Goal: Information Seeking & Learning: Learn about a topic

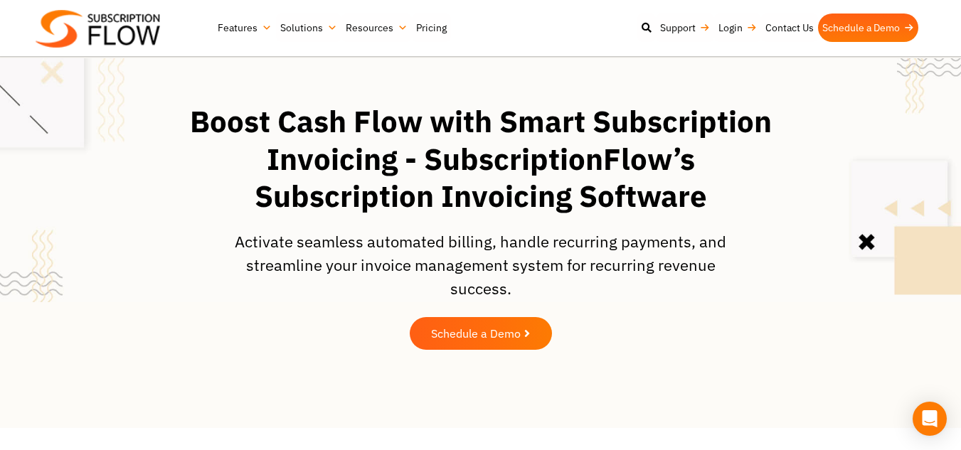
click at [801, 344] on section "Boost Cash Flow with Smart Subscription Invoicing - SubscriptionFlow’s Subscrip…" at bounding box center [480, 230] width 947 height 268
click at [201, 216] on h1 "Boost Cash Flow with Smart Subscription Invoicing - SubscriptionFlow’s Subscrip…" at bounding box center [481, 159] width 590 height 112
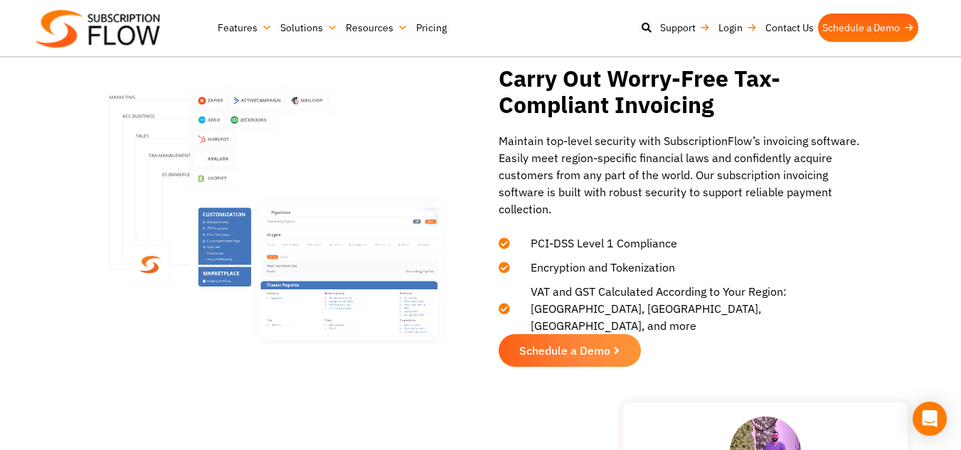
scroll to position [2228, 0]
click at [422, 173] on img at bounding box center [282, 216] width 346 height 264
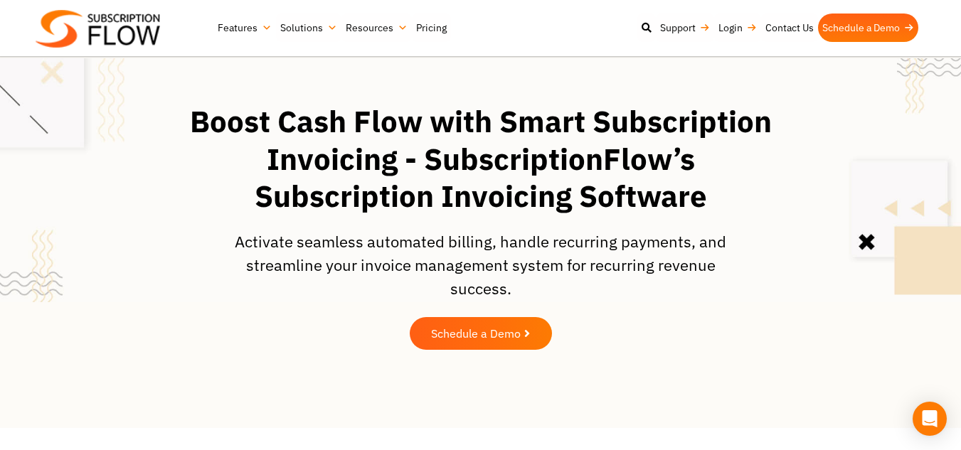
scroll to position [1, 0]
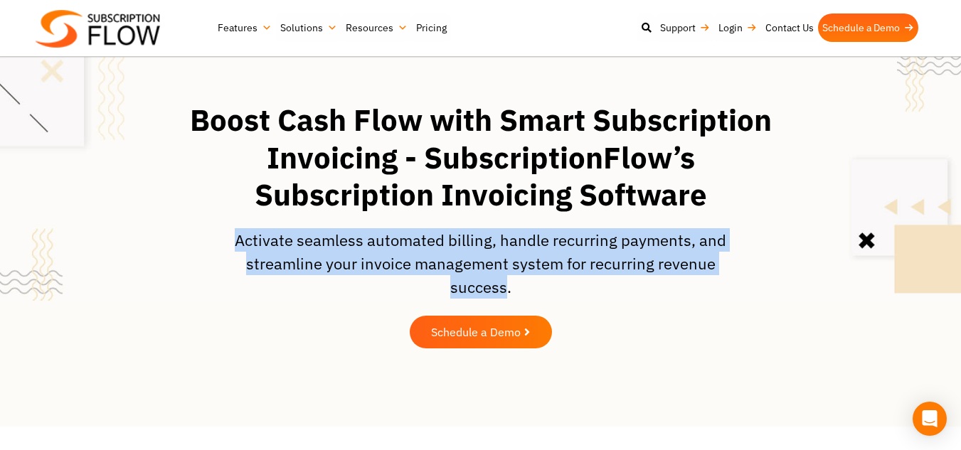
drag, startPoint x: 506, startPoint y: 323, endPoint x: 245, endPoint y: 280, distance: 265.2
click at [245, 280] on p "Activate seamless automated billing, handle recurring payments, and streamline …" at bounding box center [480, 263] width 519 height 70
copy p "Activate seamless automated billing, handle recurring payments, and streamline …"
click at [245, 280] on p "Activate seamless automated billing, handle recurring payments, and streamline …" at bounding box center [480, 263] width 519 height 70
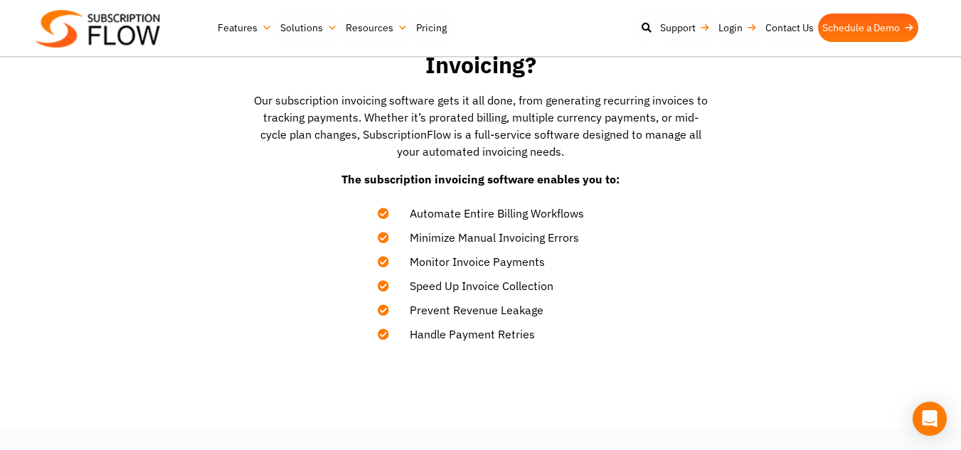
scroll to position [485, 0]
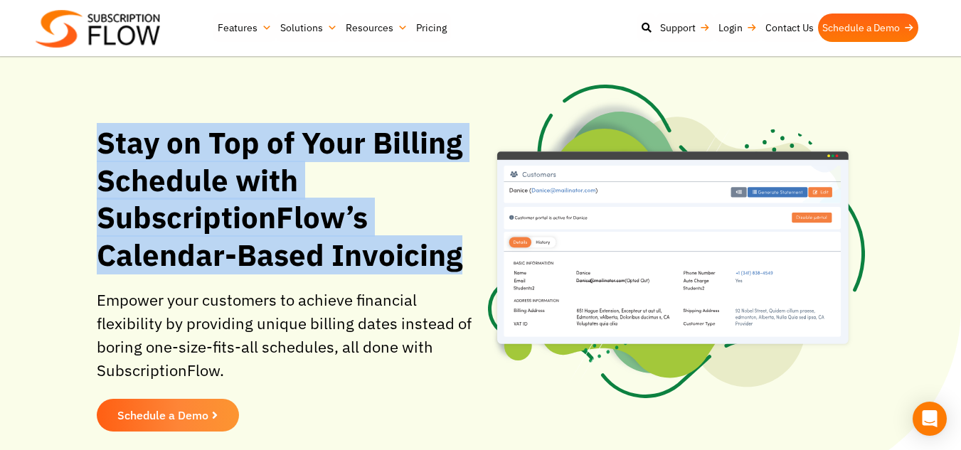
drag, startPoint x: 460, startPoint y: 263, endPoint x: 101, endPoint y: 148, distance: 377.2
click at [101, 148] on h1 "Stay on Top of Your Billing Schedule with SubscriptionFlow’s Calendar-Based Inv…" at bounding box center [285, 198] width 377 height 149
copy h1 "Stay on Top of Your Billing Schedule with SubscriptionFlow’s Calendar-Based Inv…"
click at [101, 148] on h1 "Stay on Top of Your Billing Schedule with SubscriptionFlow’s Calendar-Based Inv…" at bounding box center [285, 198] width 377 height 149
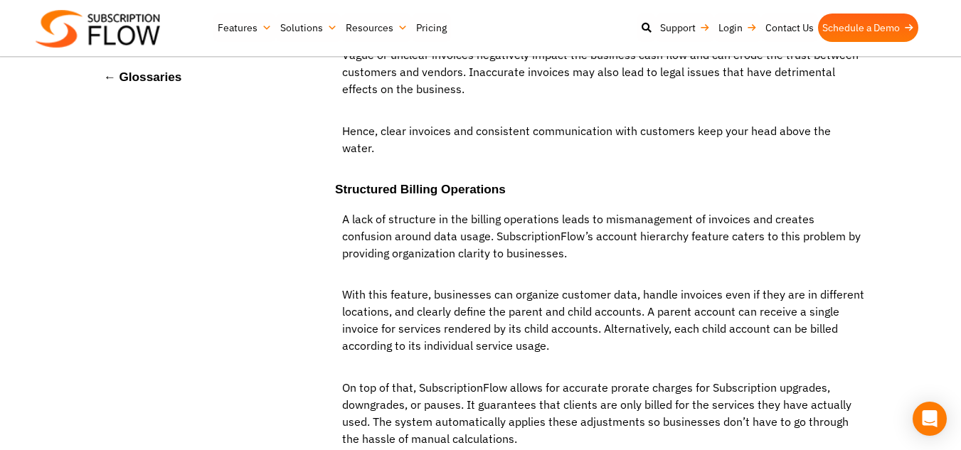
scroll to position [3497, 0]
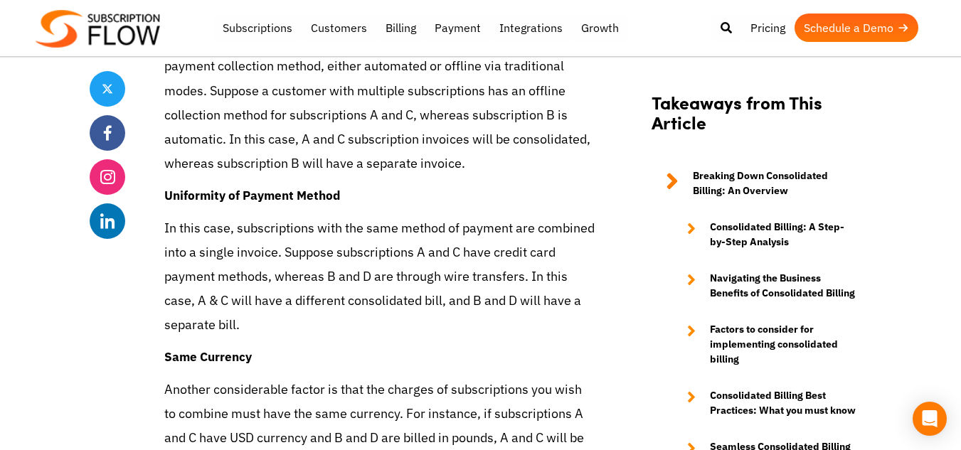
scroll to position [5160, 0]
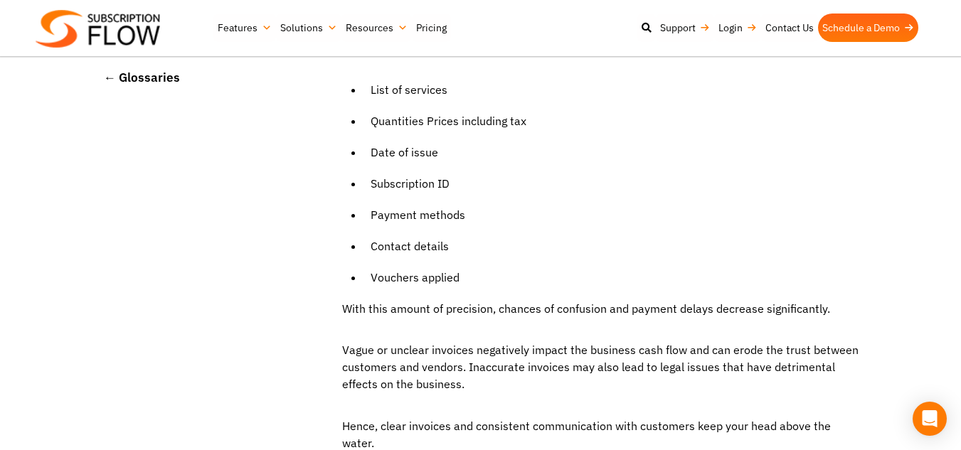
scroll to position [3203, 0]
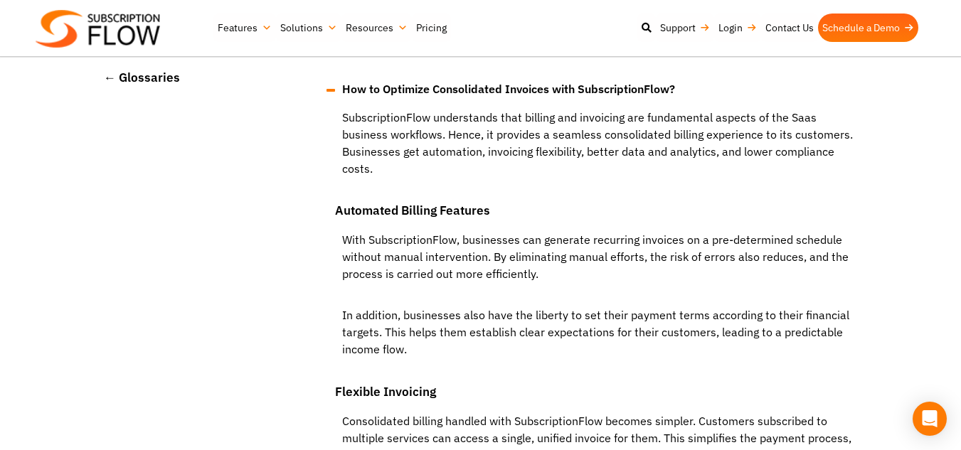
scroll to position [2268, 0]
